Goal: Information Seeking & Learning: Check status

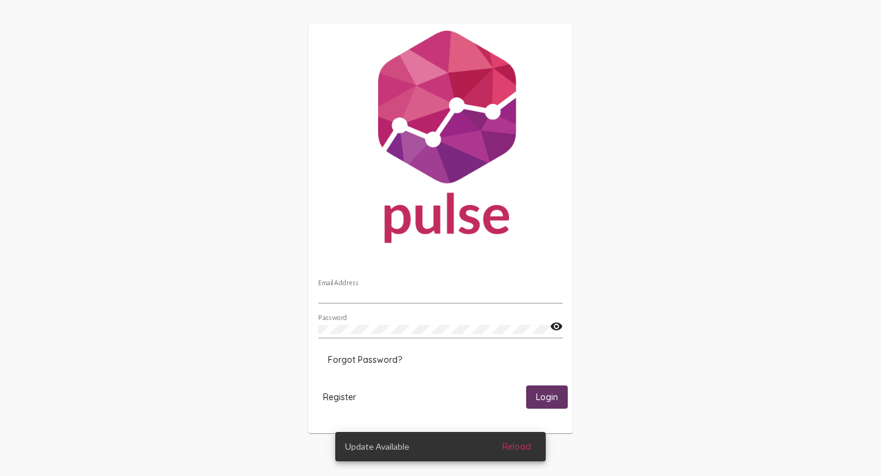
type input "[PERSON_NAME][EMAIL_ADDRESS][PERSON_NAME][DOMAIN_NAME]"
click at [537, 392] on span "Login" at bounding box center [547, 397] width 22 height 11
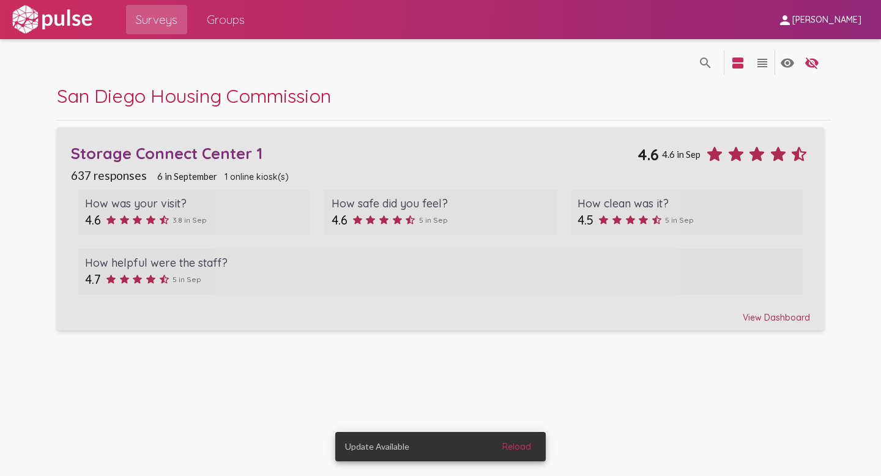
click at [758, 312] on div "View Dashboard" at bounding box center [440, 312] width 739 height 22
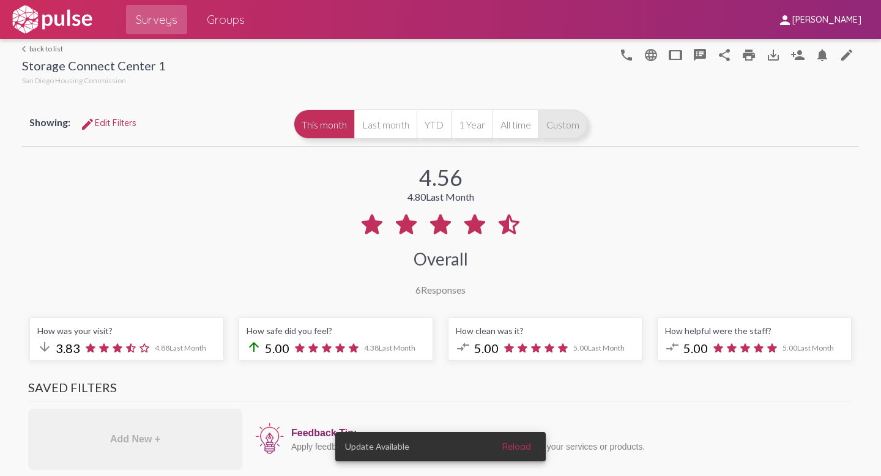
click at [557, 121] on button "Custom" at bounding box center [563, 124] width 49 height 29
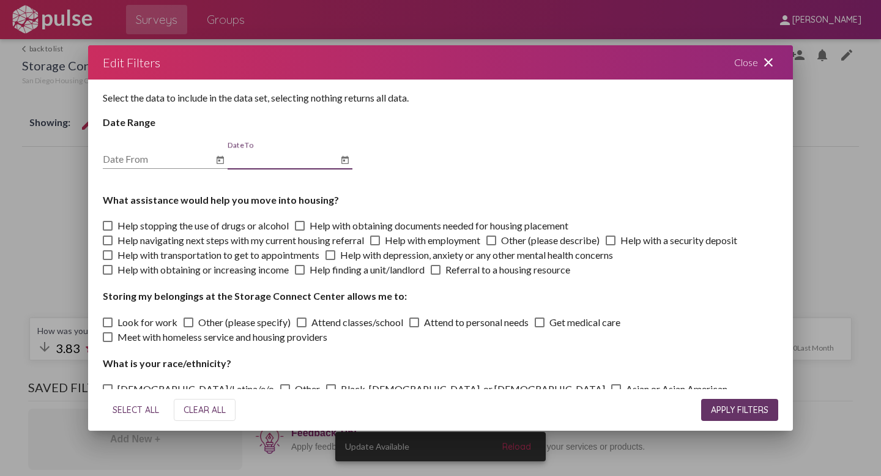
click at [261, 160] on input "Date To" at bounding box center [283, 159] width 110 height 11
click at [222, 159] on icon "Open calendar" at bounding box center [220, 159] width 7 height 8
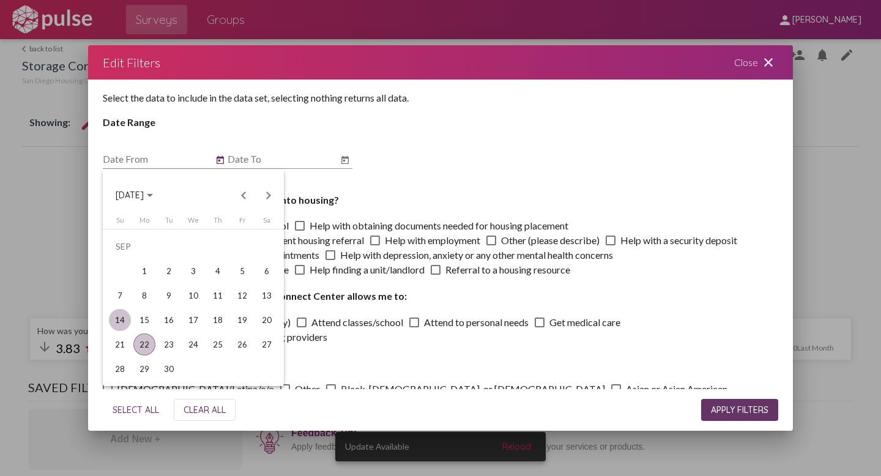
click at [123, 321] on div "14" at bounding box center [120, 320] width 22 height 22
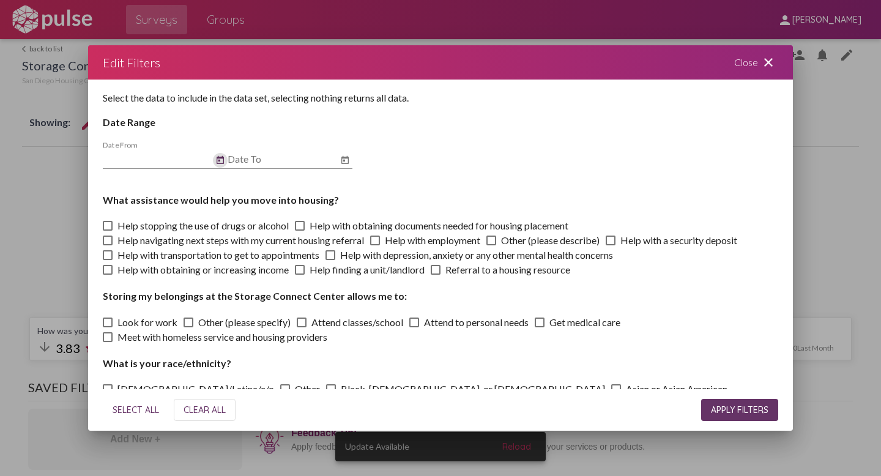
type input "[DATE]"
click at [344, 159] on icon "Open calendar" at bounding box center [345, 159] width 7 height 8
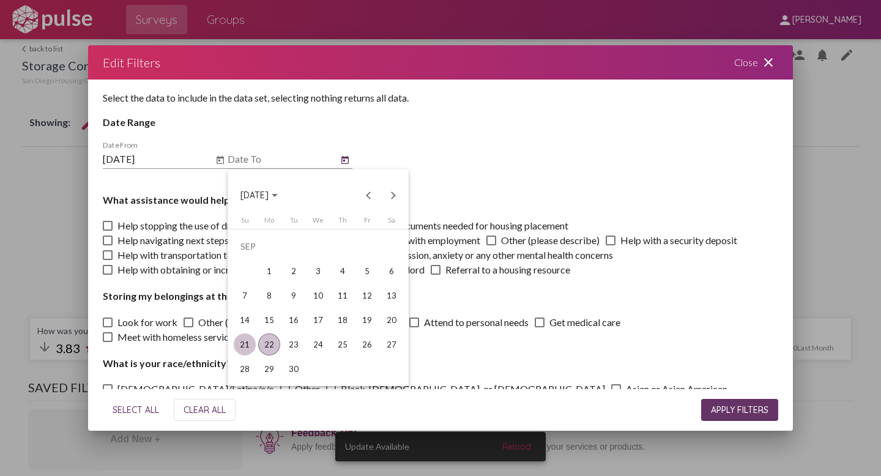
click at [247, 350] on div "21" at bounding box center [245, 345] width 22 height 22
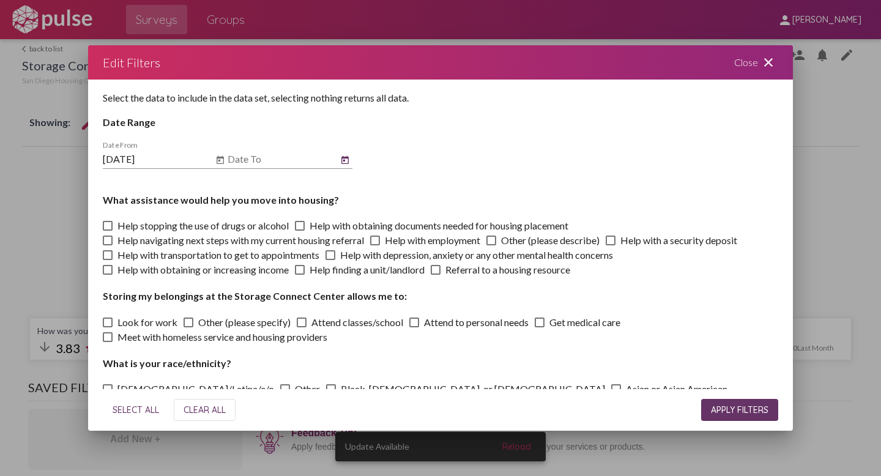
type input "[DATE]"
click at [728, 407] on span "APPLY FILTERS" at bounding box center [740, 410] width 58 height 11
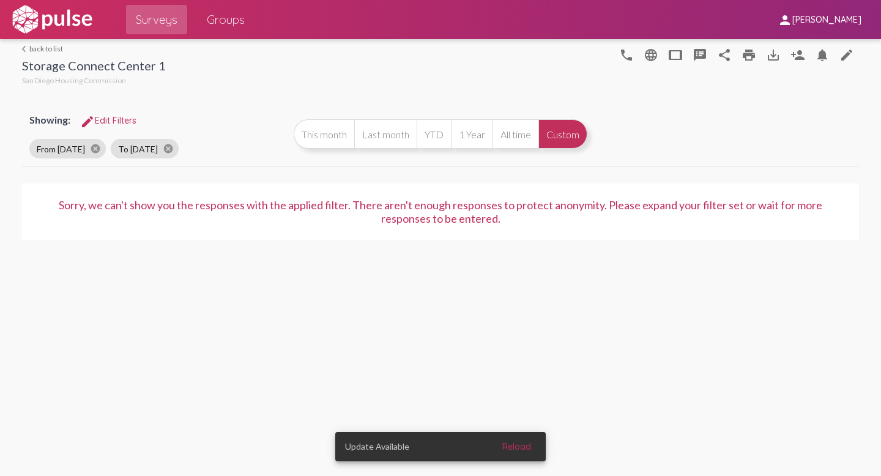
click at [567, 131] on button "Custom" at bounding box center [563, 133] width 49 height 29
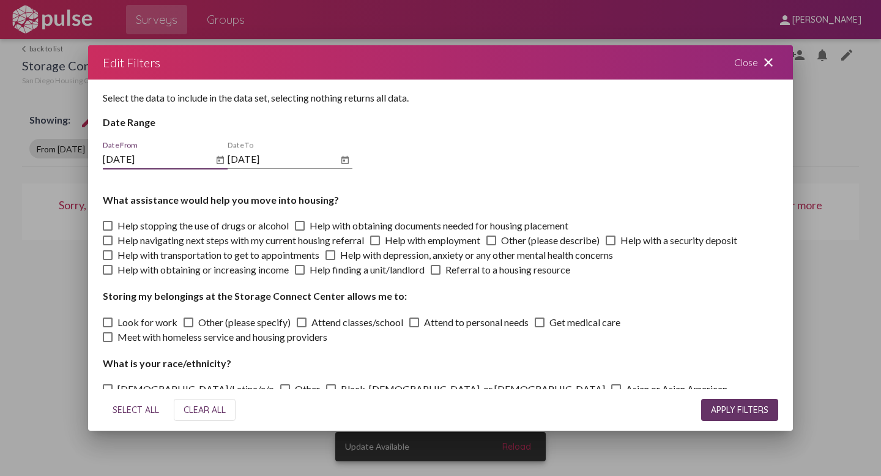
click at [129, 399] on button "SELECT ALL" at bounding box center [136, 410] width 66 height 22
checkbox input "true"
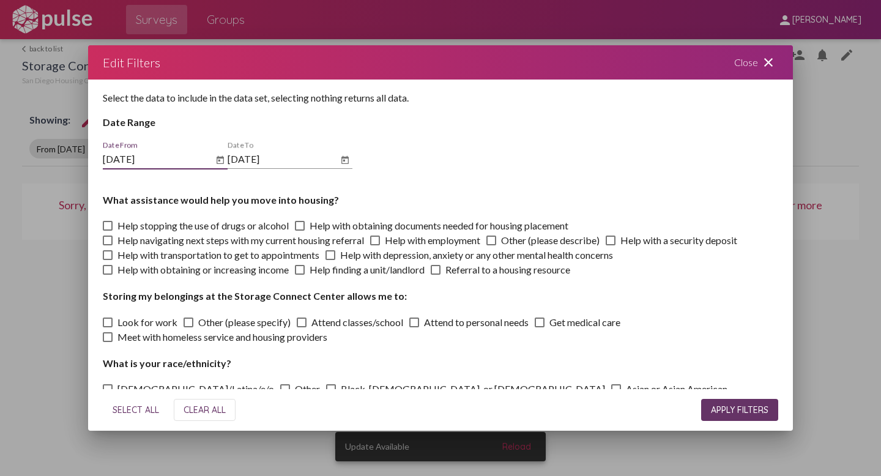
checkbox input "true"
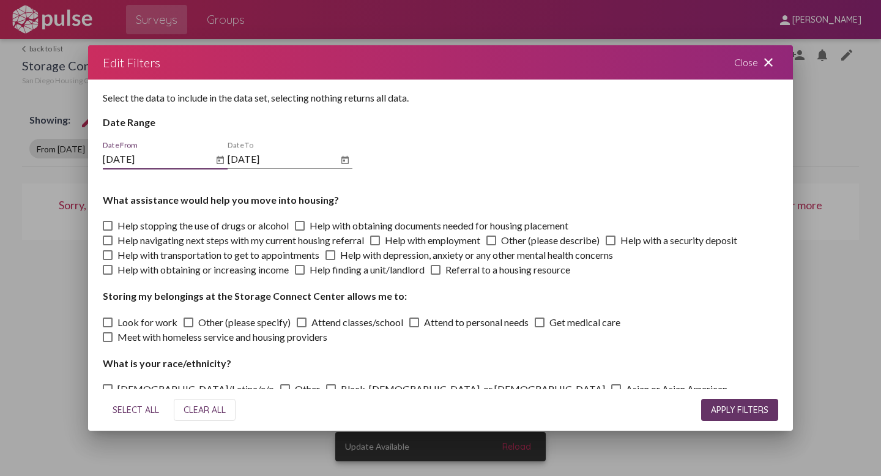
checkbox input "true"
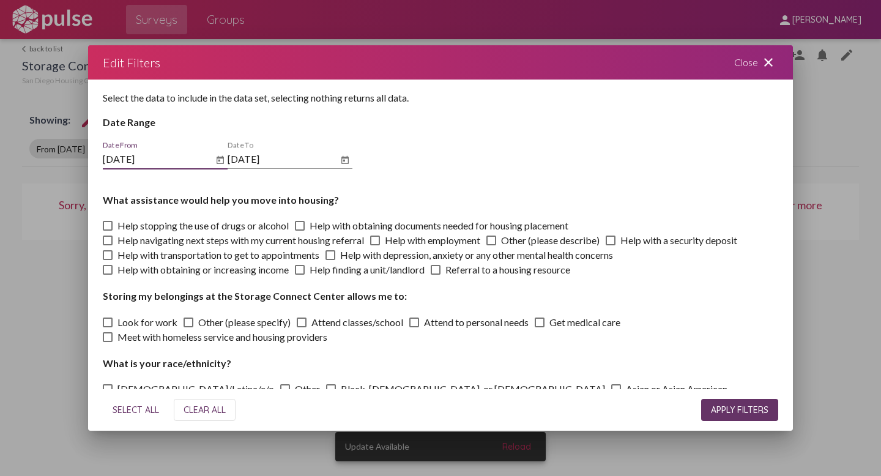
checkbox input "true"
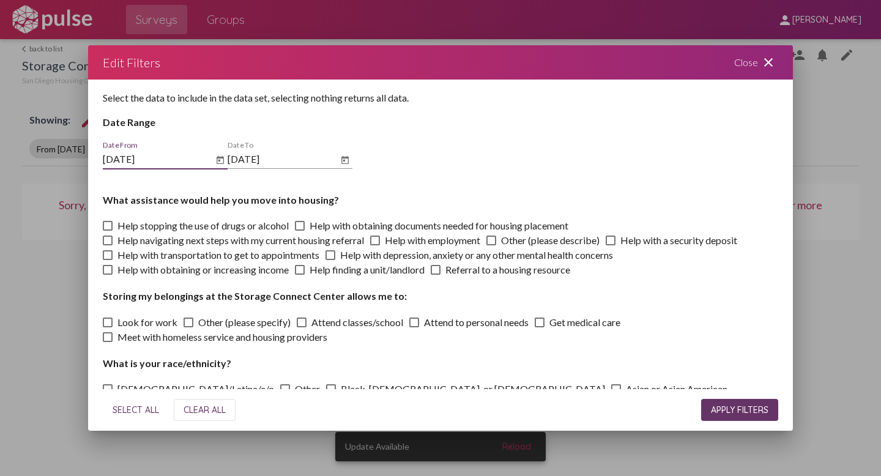
checkbox input "true"
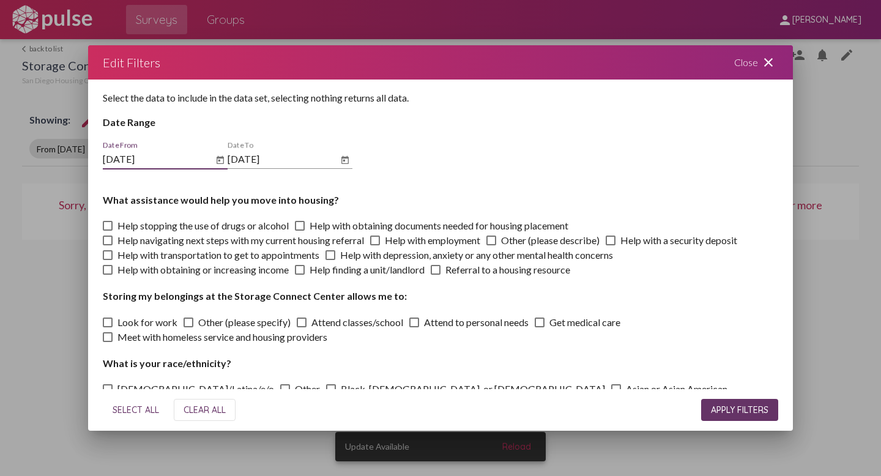
checkbox input "true"
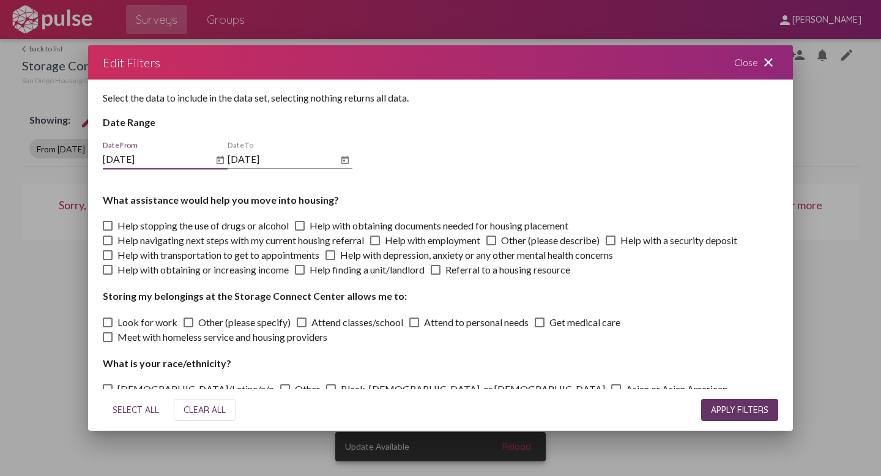
checkbox input "true"
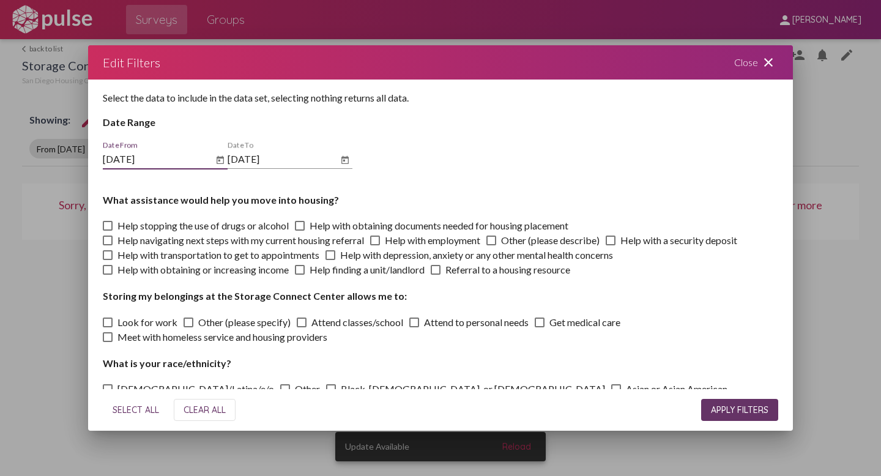
checkbox input "true"
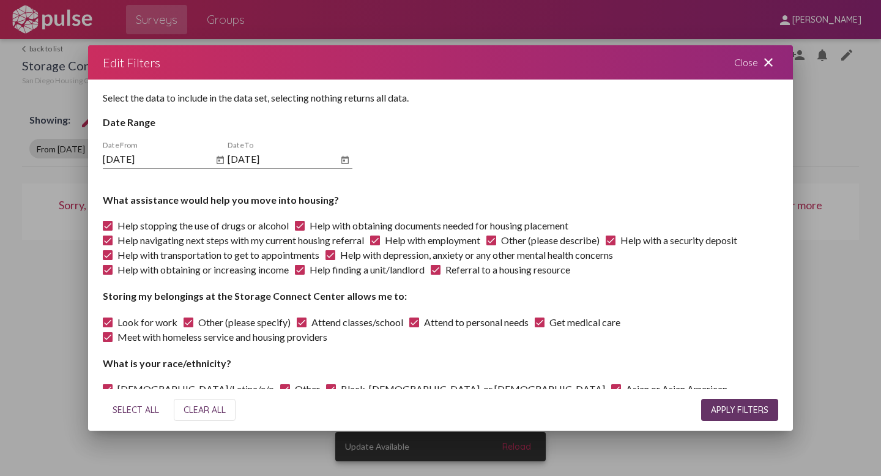
click at [709, 414] on button "APPLY FILTERS" at bounding box center [739, 410] width 77 height 22
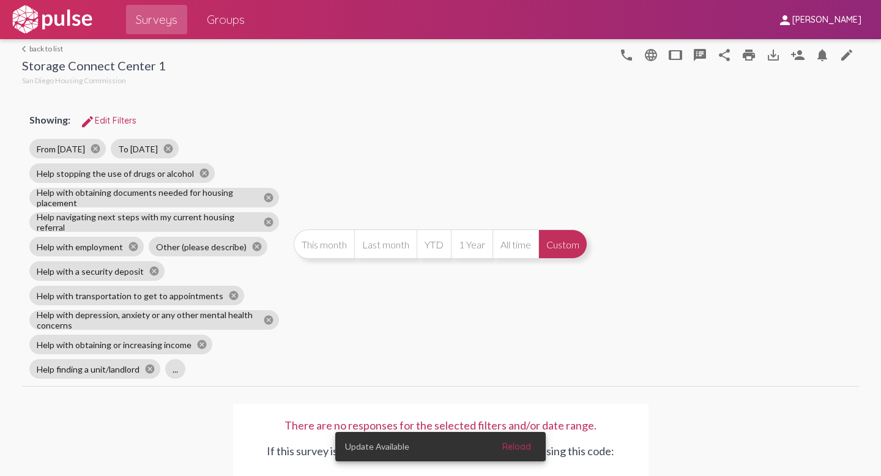
click at [38, 46] on link "arrow_back_ios back to list" at bounding box center [94, 48] width 144 height 9
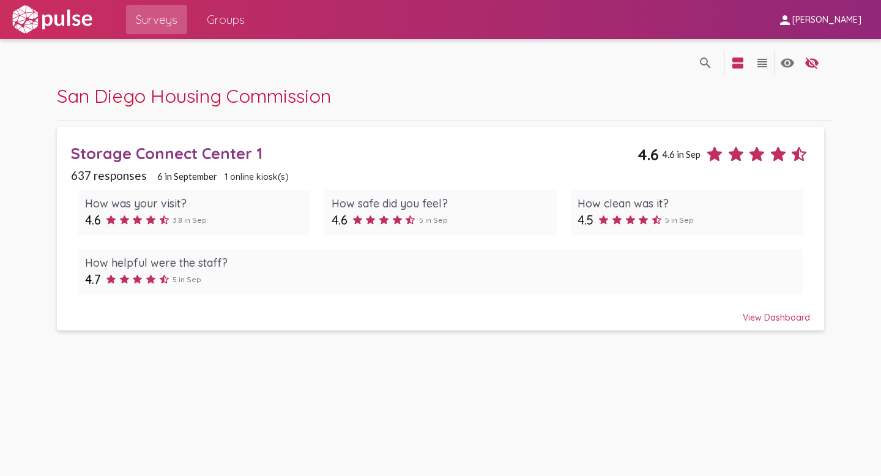
click at [758, 316] on div "View Dashboard" at bounding box center [440, 312] width 739 height 22
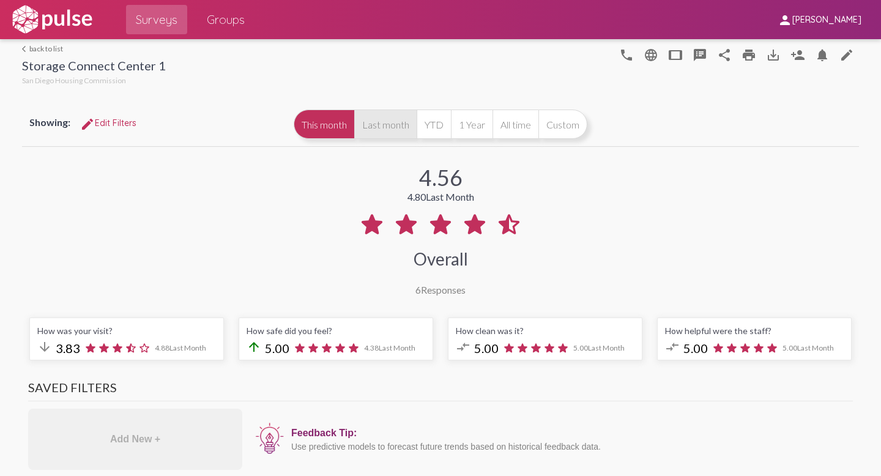
click at [368, 124] on button "Last month" at bounding box center [385, 124] width 62 height 29
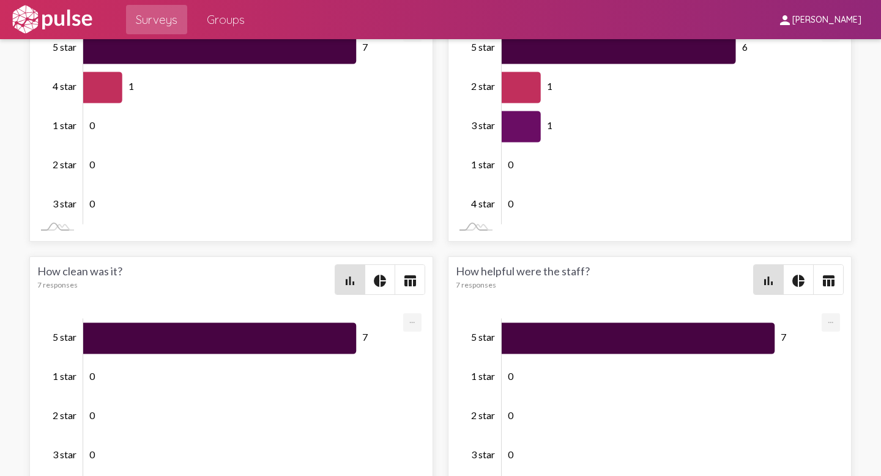
scroll to position [2710, 0]
